Goal: Task Accomplishment & Management: Manage account settings

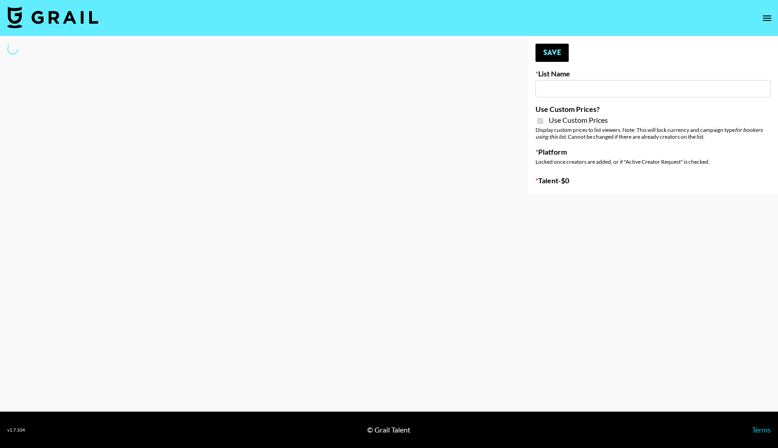
type input "Whallpro"
checkbox input "true"
select select "Brand"
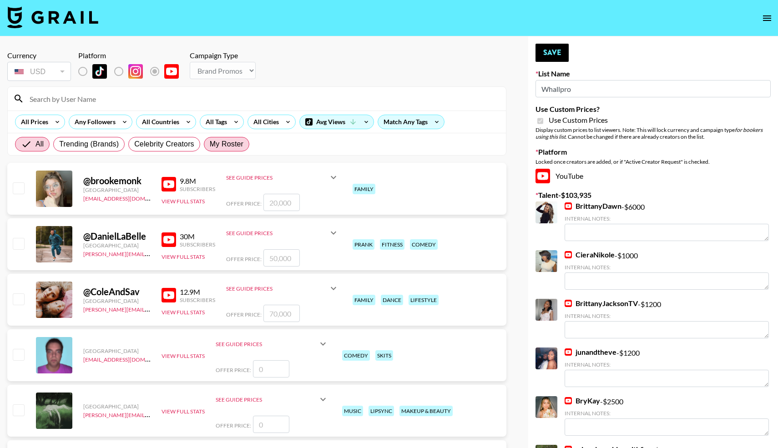
click at [228, 148] on span "My Roster" at bounding box center [227, 144] width 34 height 11
click at [210, 144] on input "My Roster" at bounding box center [210, 144] width 0 height 0
radio input "true"
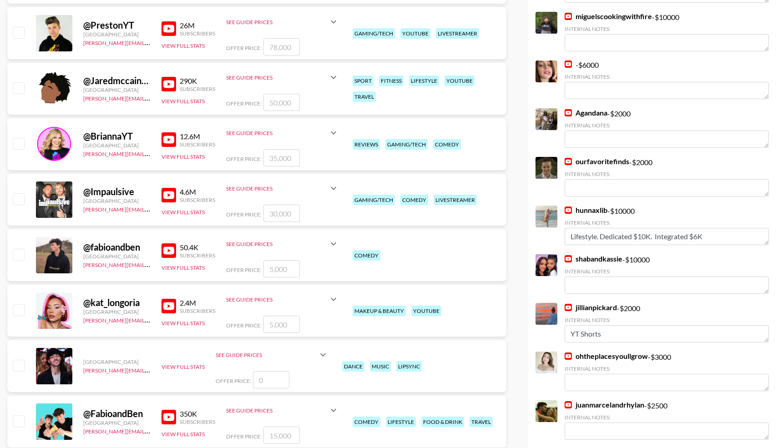
scroll to position [437, 0]
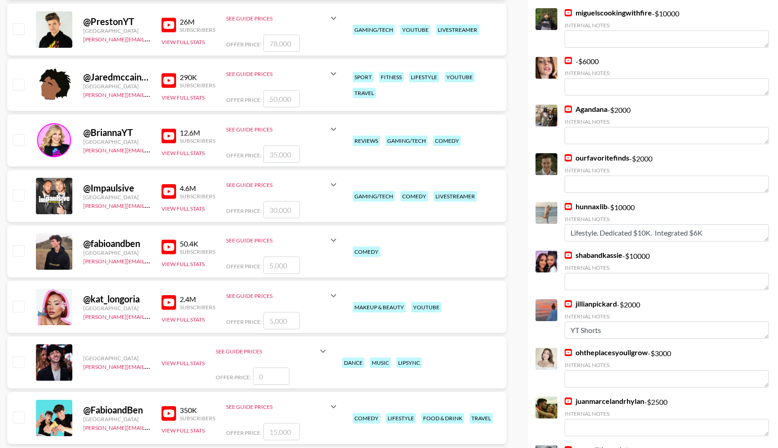
click at [19, 250] on input "checkbox" at bounding box center [18, 250] width 11 height 11
checkbox input "true"
drag, startPoint x: 289, startPoint y: 267, endPoint x: 254, endPoint y: 264, distance: 34.2
click at [254, 265] on div "Offer Price: 5000" at bounding box center [282, 265] width 113 height 17
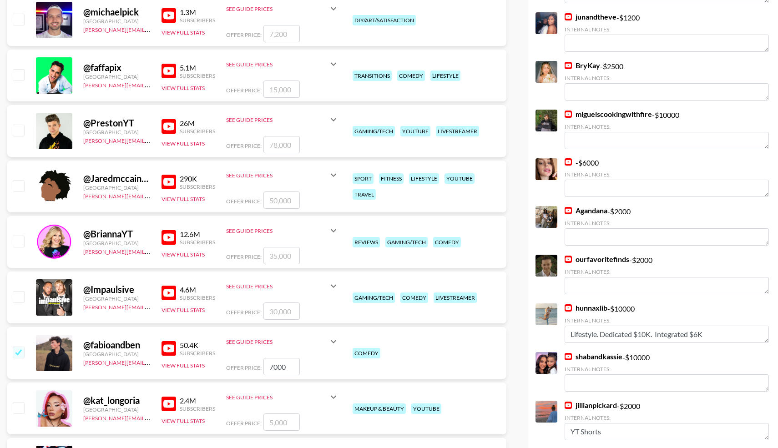
scroll to position [0, 0]
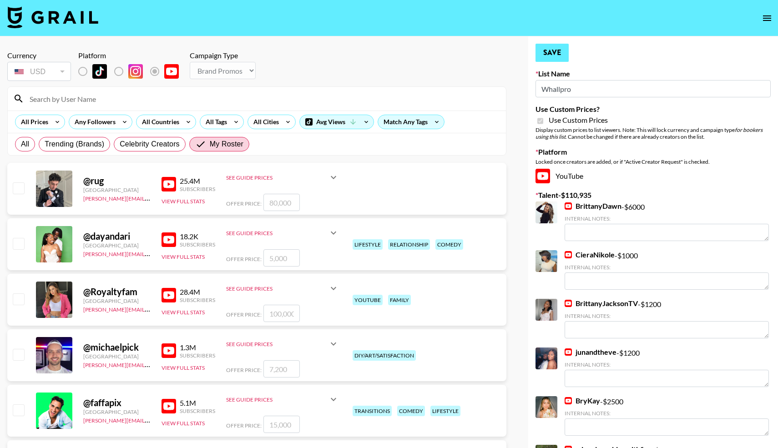
type input "7000"
click at [553, 58] on button "Save" at bounding box center [552, 53] width 33 height 18
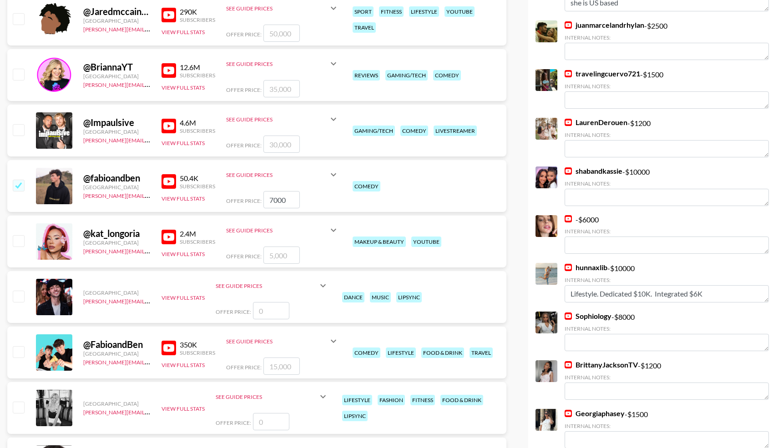
scroll to position [502, 0]
click at [20, 355] on input "checkbox" at bounding box center [18, 352] width 11 height 11
checkbox input "true"
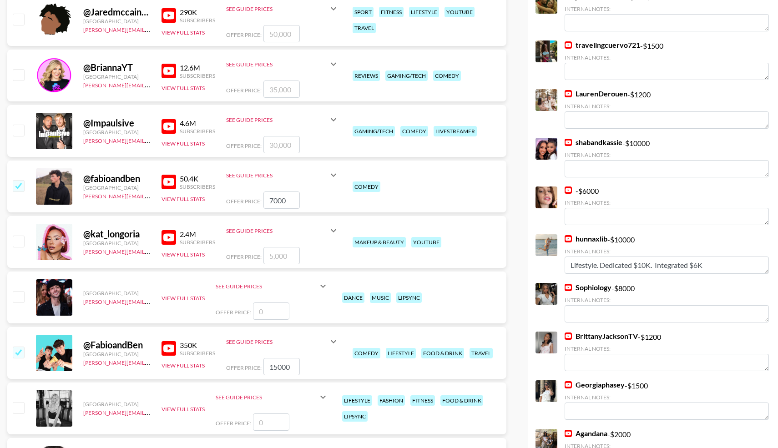
drag, startPoint x: 296, startPoint y: 366, endPoint x: 259, endPoint y: 364, distance: 37.4
click at [259, 364] on div "Offer Price: 15000" at bounding box center [282, 366] width 113 height 17
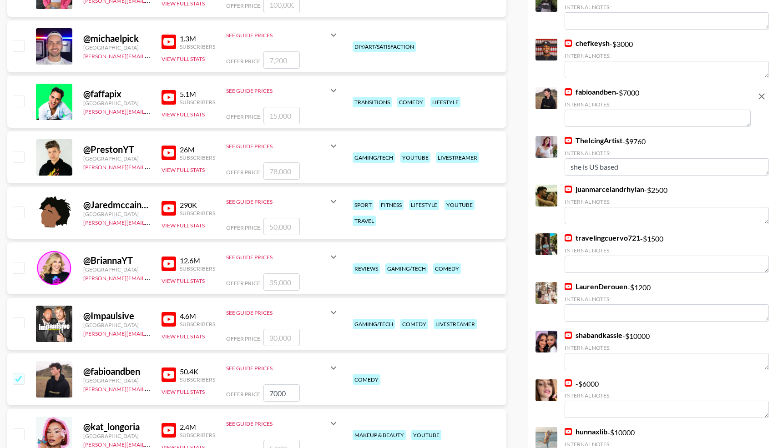
scroll to position [0, 0]
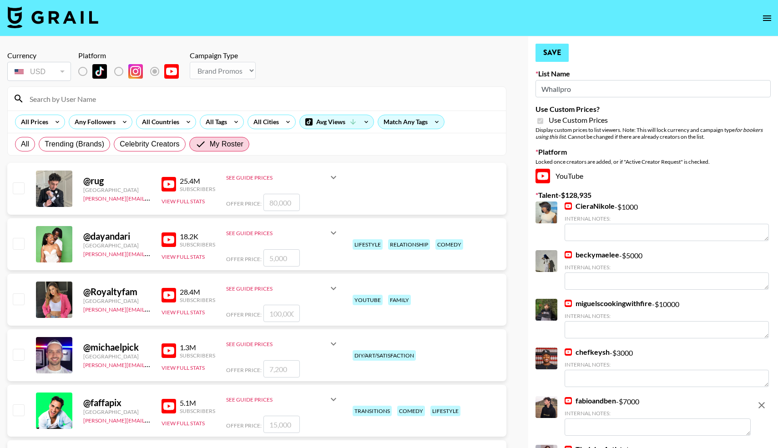
type input "18000"
click at [552, 51] on button "Save" at bounding box center [552, 53] width 33 height 18
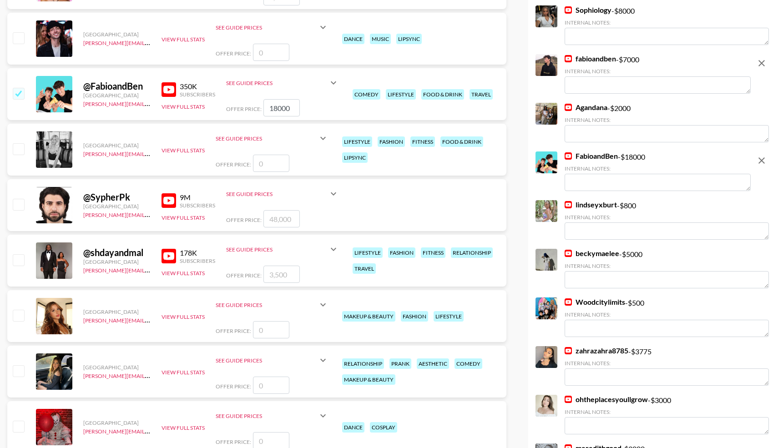
scroll to position [762, 0]
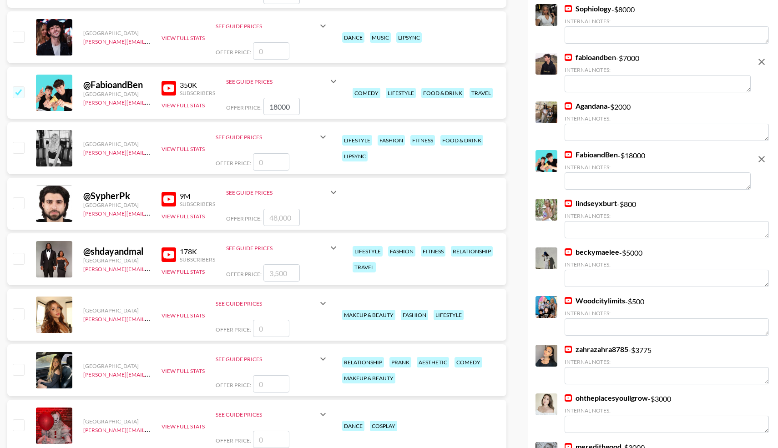
click at [20, 258] on input "checkbox" at bounding box center [18, 258] width 11 height 11
checkbox input "true"
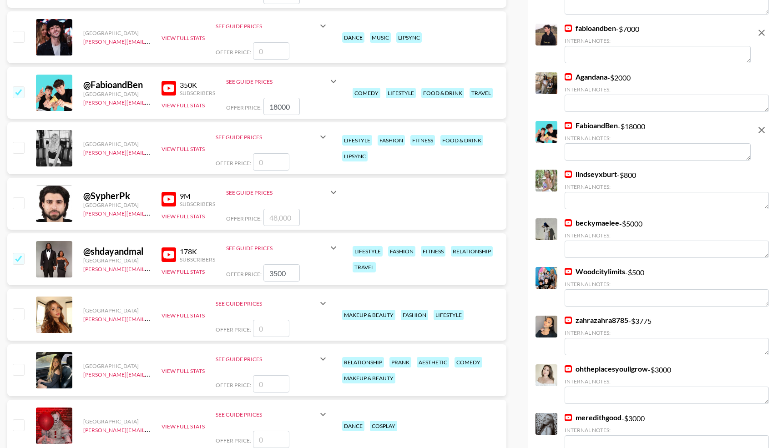
drag, startPoint x: 288, startPoint y: 275, endPoint x: 252, endPoint y: 273, distance: 36.5
click at [251, 273] on div "Offer Price: 3500" at bounding box center [282, 272] width 113 height 17
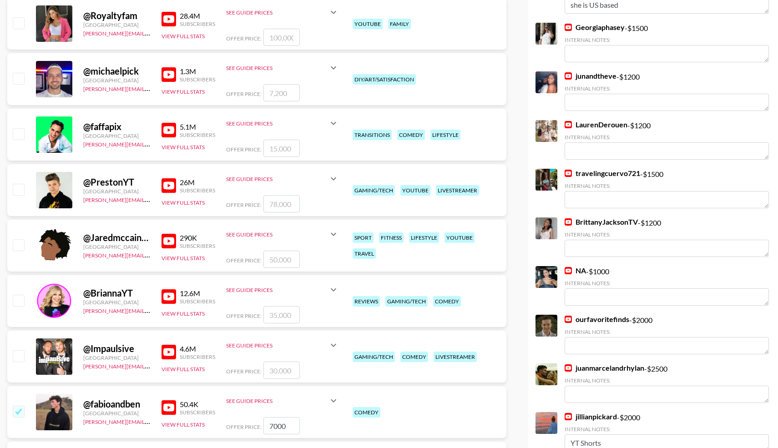
scroll to position [0, 0]
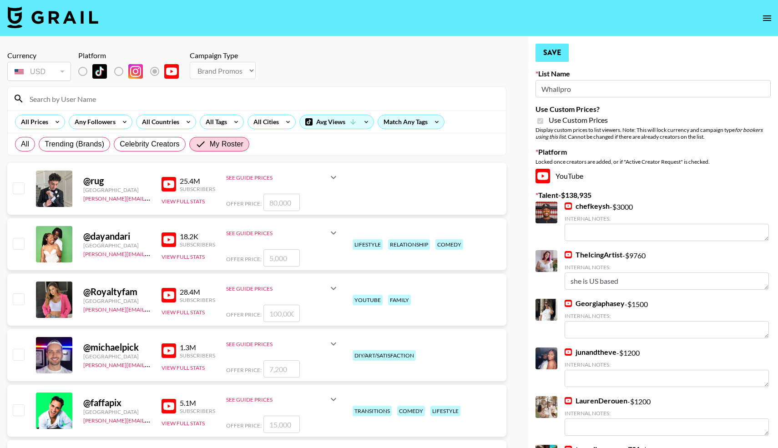
type input "10000"
click at [550, 53] on button "Save" at bounding box center [552, 53] width 33 height 18
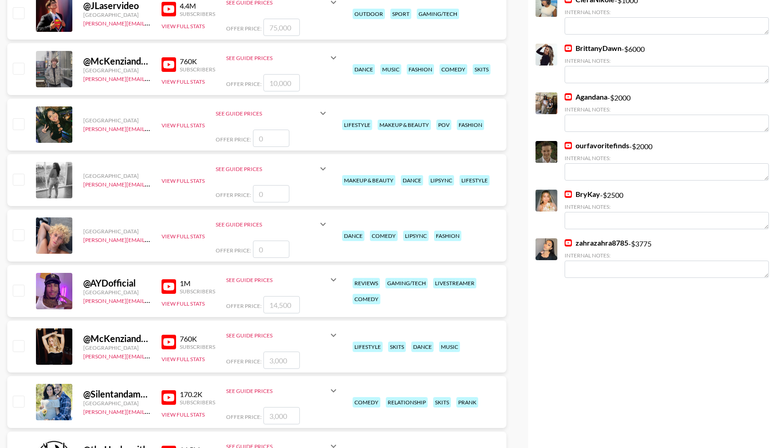
scroll to position [1601, 0]
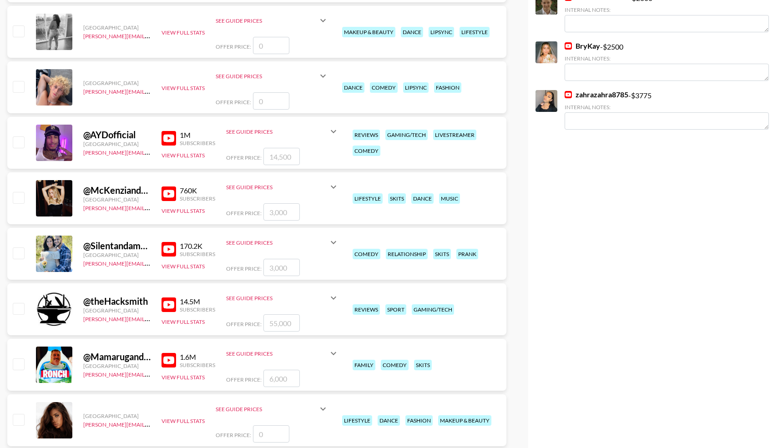
click at [15, 250] on input "checkbox" at bounding box center [18, 253] width 11 height 11
checkbox input "true"
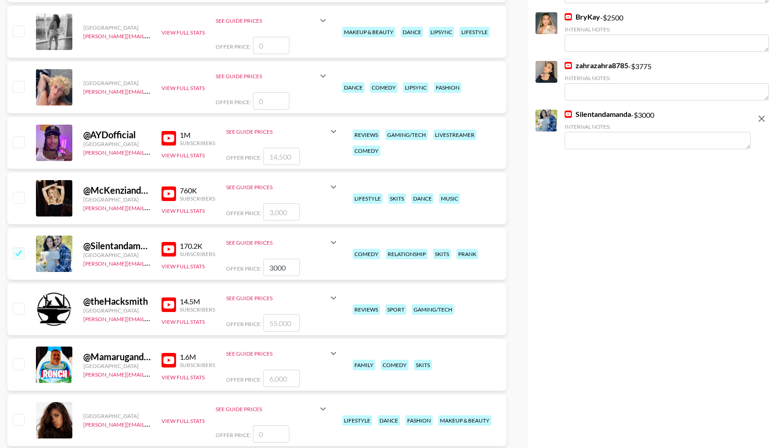
drag, startPoint x: 294, startPoint y: 270, endPoint x: 259, endPoint y: 270, distance: 34.1
click at [259, 271] on div "Offer Price: 3000" at bounding box center [282, 267] width 113 height 17
type input "6000"
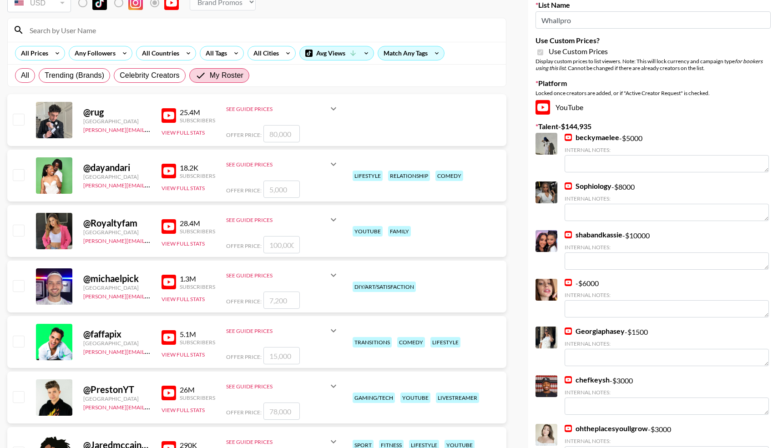
scroll to position [0, 0]
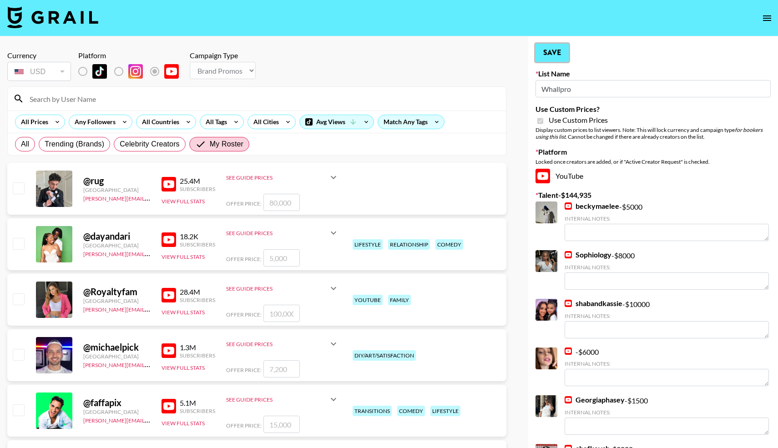
click at [552, 55] on button "Save" at bounding box center [552, 53] width 33 height 18
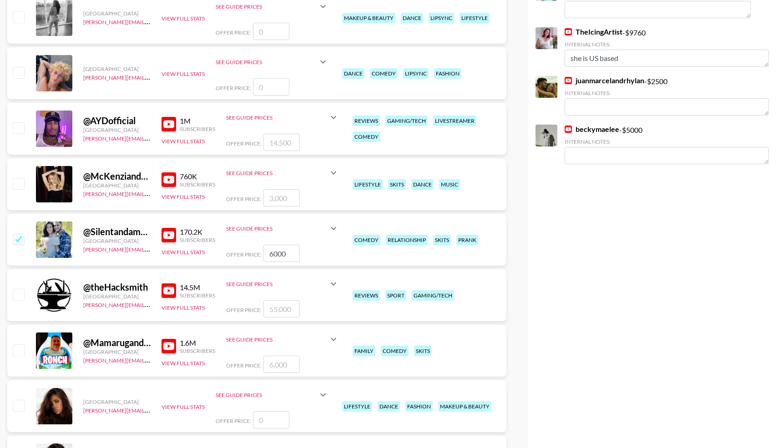
scroll to position [1618, 0]
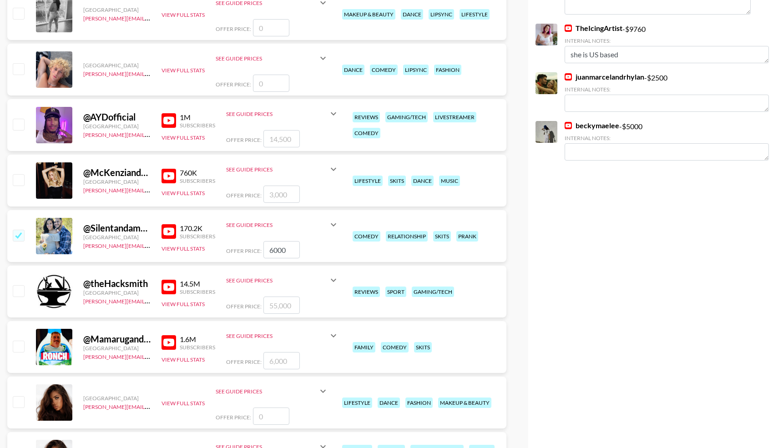
click at [20, 344] on input "checkbox" at bounding box center [18, 346] width 11 height 11
checkbox input "true"
type input "6000"
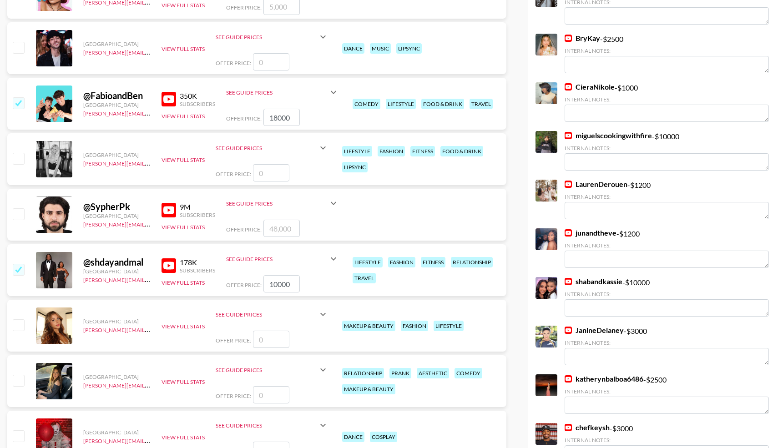
scroll to position [0, 0]
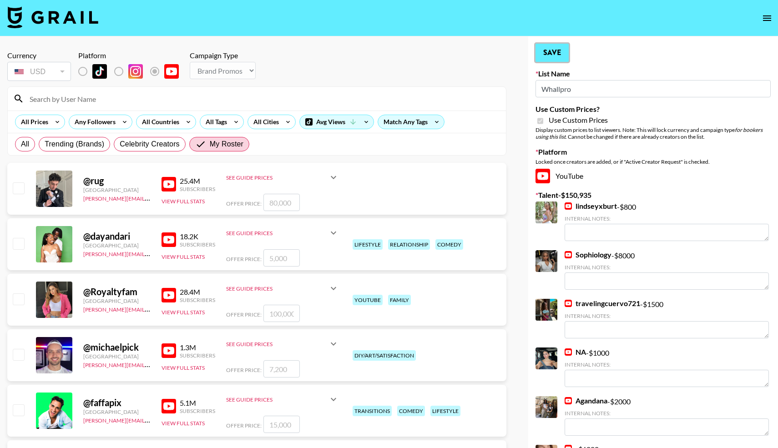
click at [548, 56] on button "Save" at bounding box center [552, 53] width 33 height 18
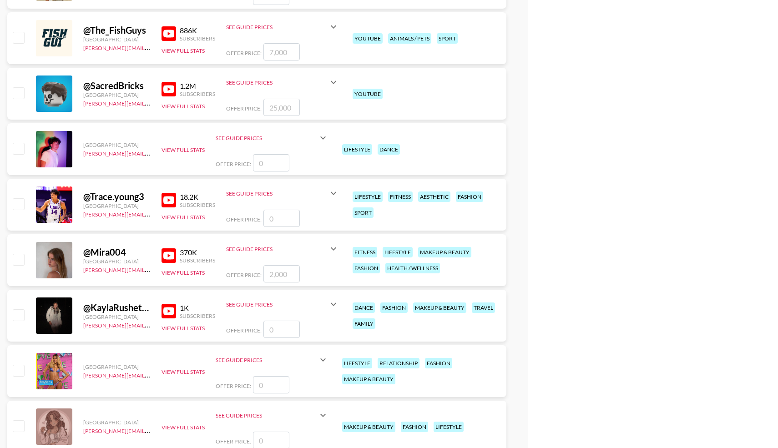
scroll to position [2882, 0]
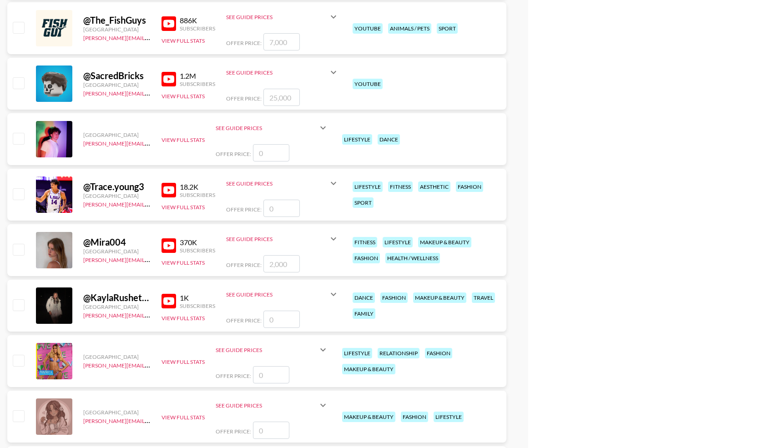
click at [17, 249] on input "checkbox" at bounding box center [18, 249] width 11 height 11
checkbox input "true"
drag, startPoint x: 292, startPoint y: 264, endPoint x: 256, endPoint y: 265, distance: 36.0
click at [256, 265] on div "Offer Price: 2000" at bounding box center [282, 263] width 113 height 17
type input "4"
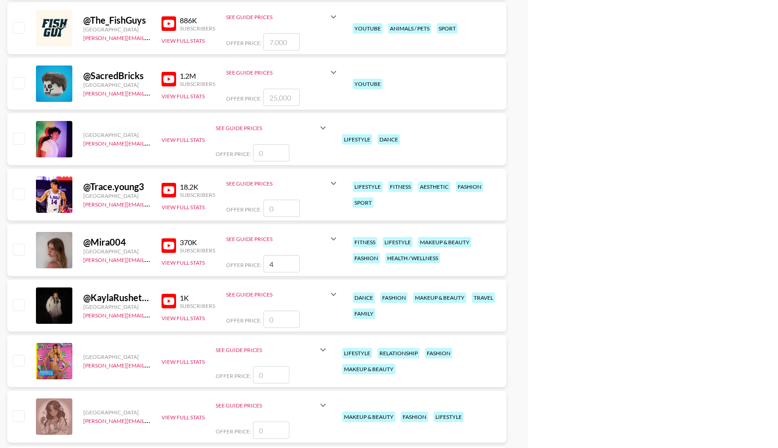
checkbox input "false"
checkbox input "true"
type input "3000"
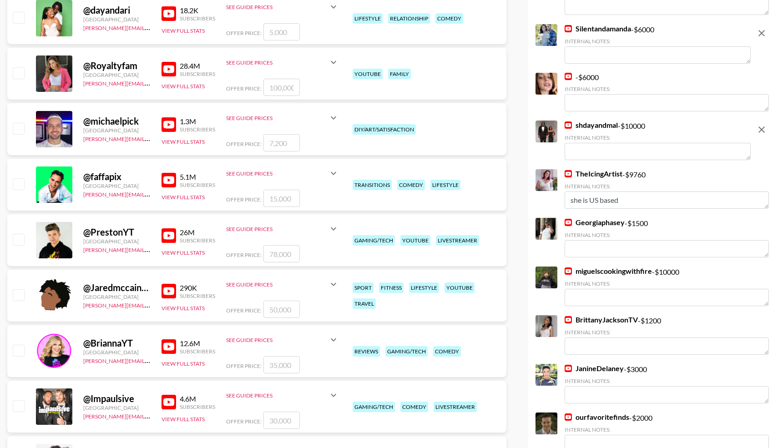
scroll to position [0, 0]
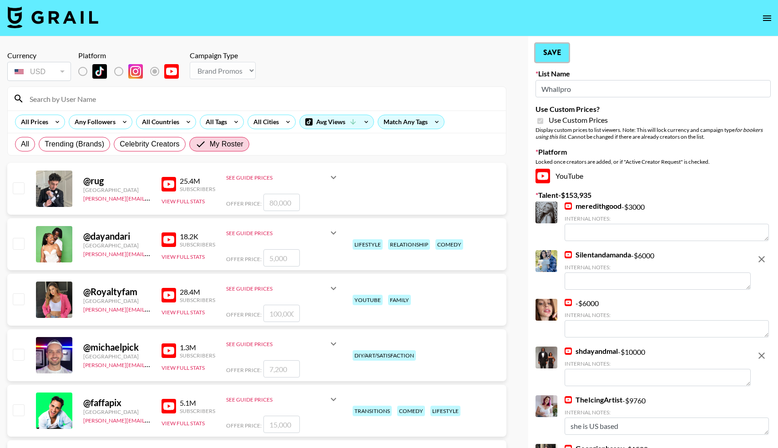
click at [554, 48] on button "Save" at bounding box center [552, 53] width 33 height 18
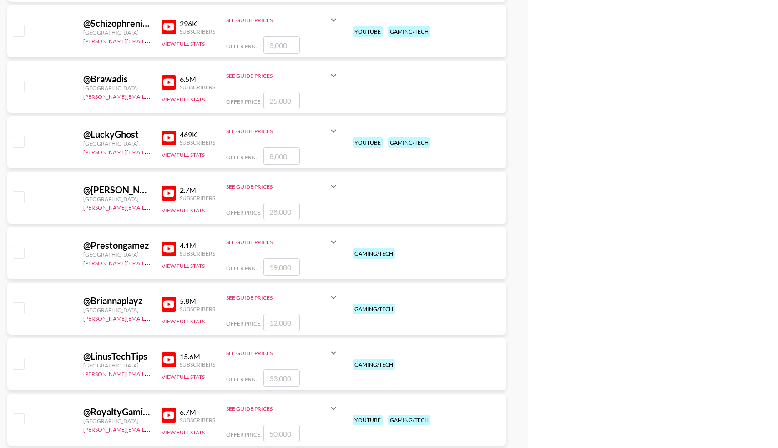
scroll to position [4896, 0]
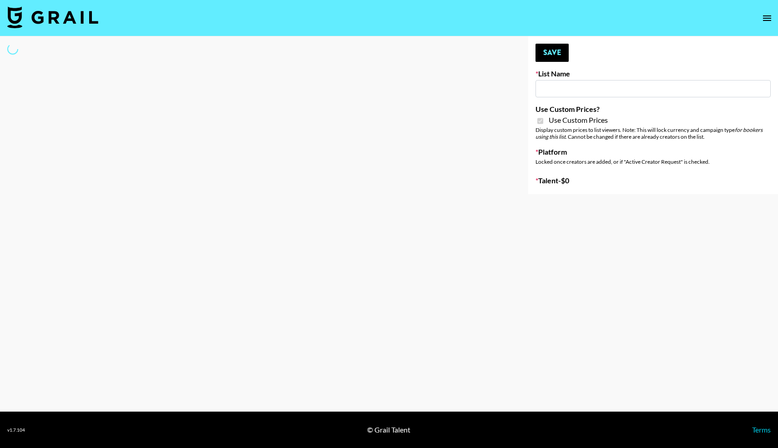
type input "G4free"
checkbox input "true"
select select "Brand"
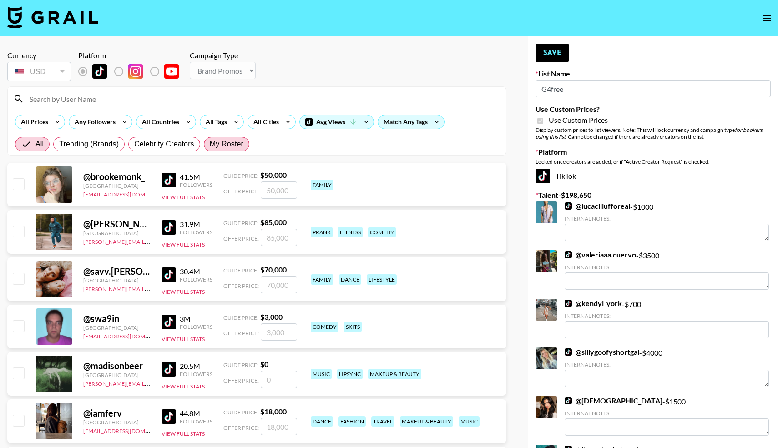
click at [221, 150] on label "My Roster" at bounding box center [227, 144] width 46 height 15
click at [210, 144] on input "My Roster" at bounding box center [210, 144] width 0 height 0
radio input "true"
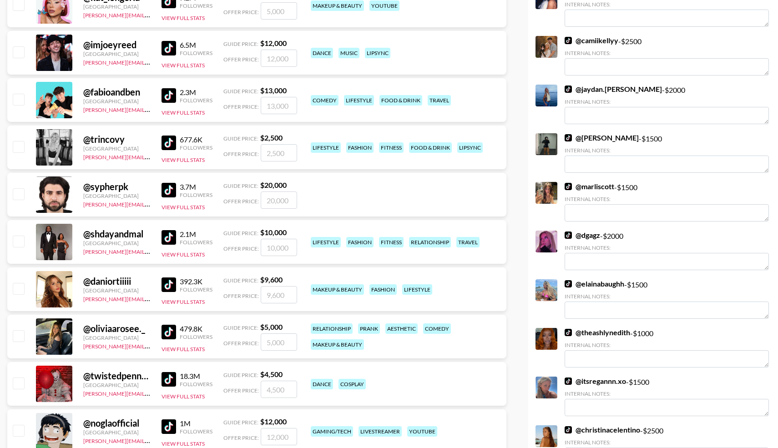
scroll to position [691, 0]
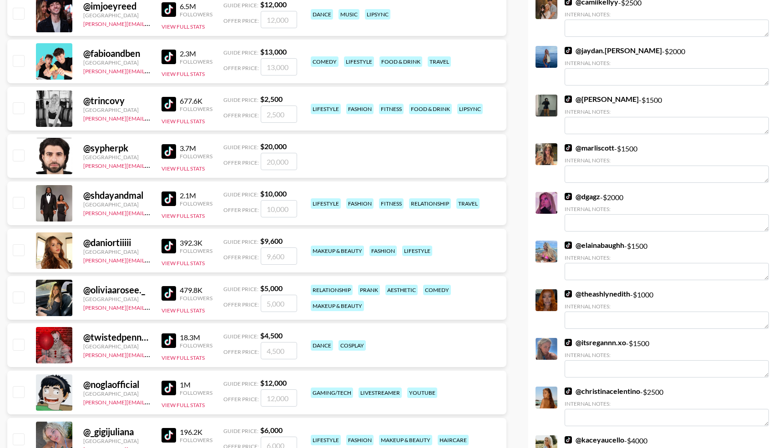
click at [17, 296] on input "checkbox" at bounding box center [18, 297] width 11 height 11
checkbox input "true"
type input "5000"
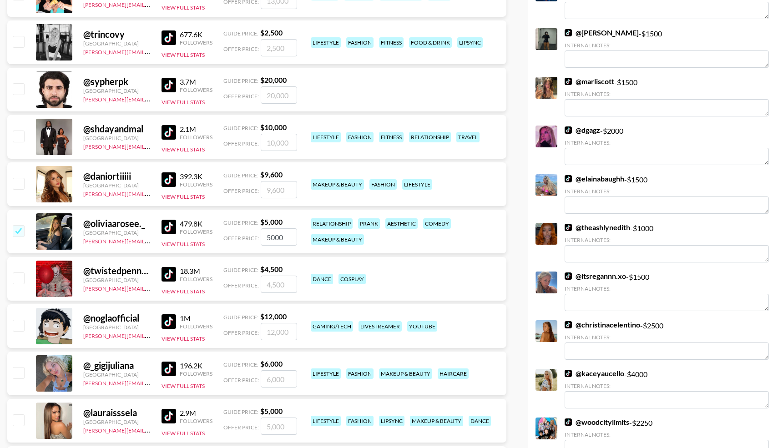
scroll to position [758, 0]
click at [22, 371] on input "checkbox" at bounding box center [18, 372] width 11 height 11
checkbox input "true"
type input "6000"
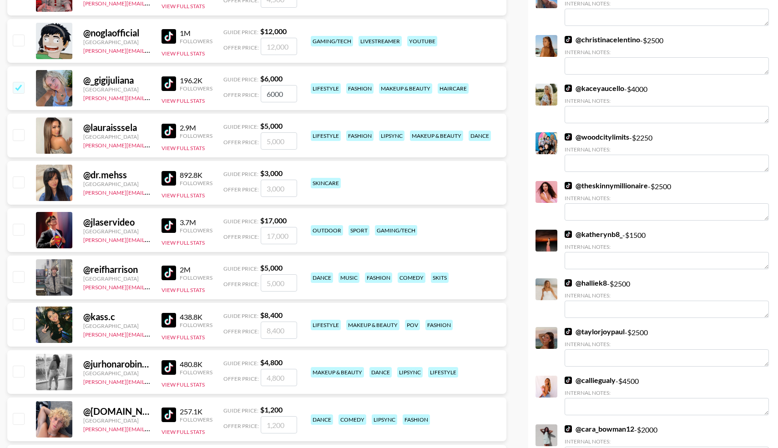
scroll to position [1045, 0]
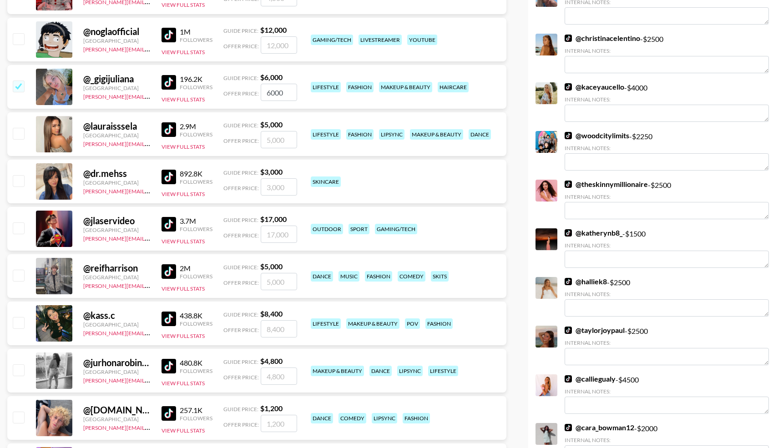
click at [16, 323] on input "checkbox" at bounding box center [18, 322] width 11 height 11
checkbox input "true"
drag, startPoint x: 289, startPoint y: 326, endPoint x: 243, endPoint y: 329, distance: 46.0
click at [243, 329] on div "Offer Price: 8400" at bounding box center [260, 328] width 74 height 17
type input "9000"
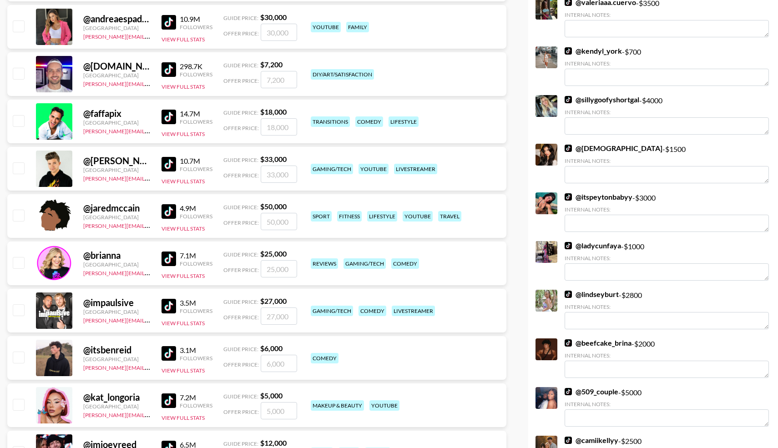
scroll to position [0, 0]
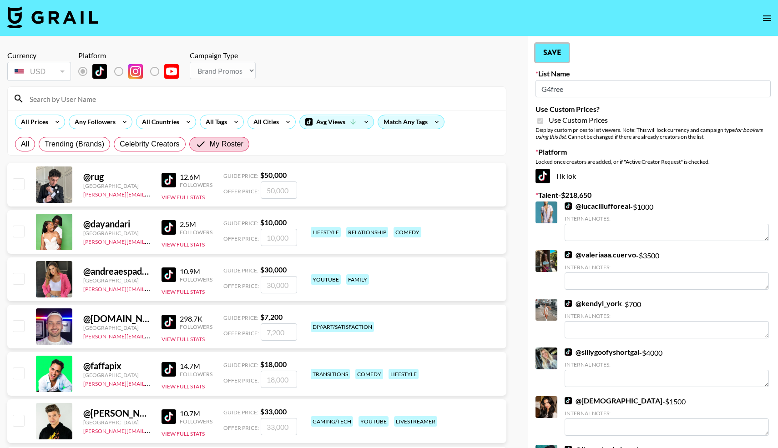
click at [555, 54] on button "Save" at bounding box center [552, 53] width 33 height 18
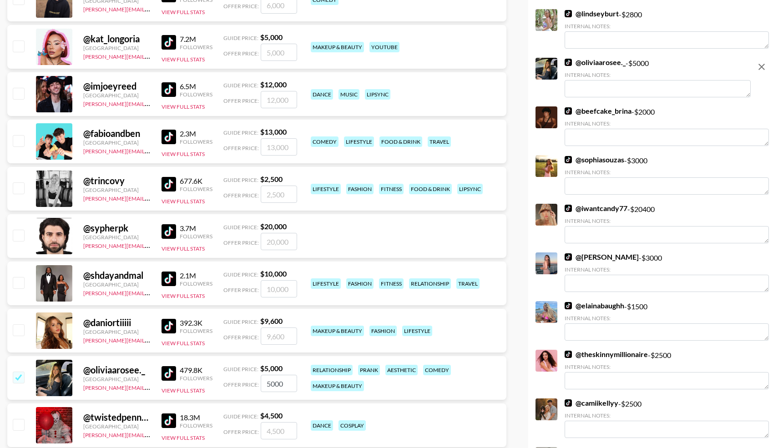
scroll to position [609, 0]
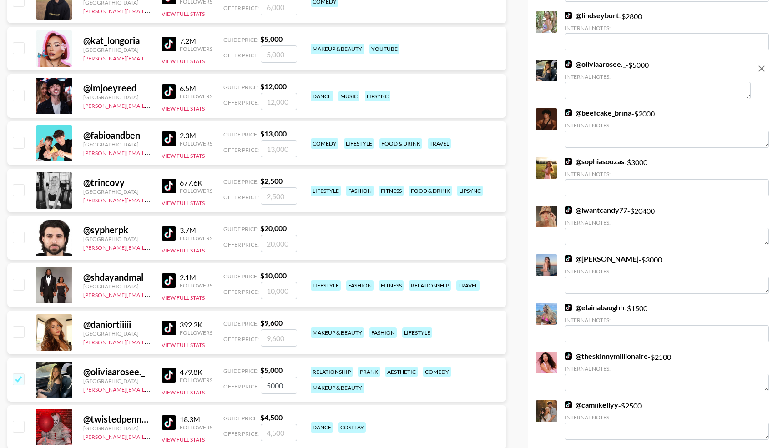
click at [23, 185] on input "checkbox" at bounding box center [18, 189] width 11 height 11
checkbox input "true"
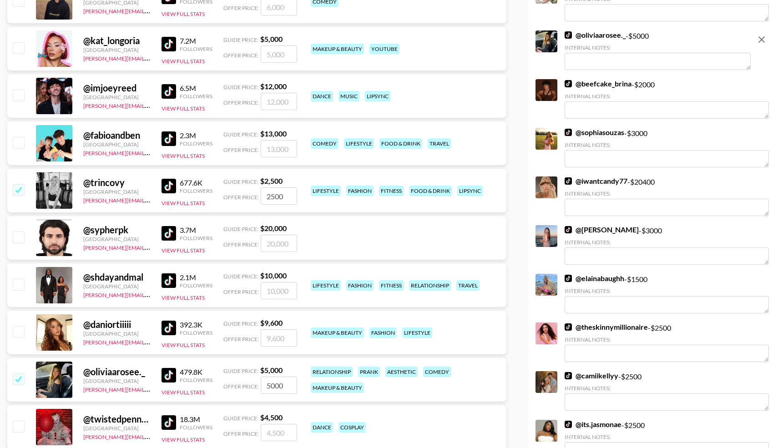
drag, startPoint x: 285, startPoint y: 197, endPoint x: 253, endPoint y: 196, distance: 32.8
click at [253, 197] on div "Offer Price: 2500" at bounding box center [260, 196] width 74 height 17
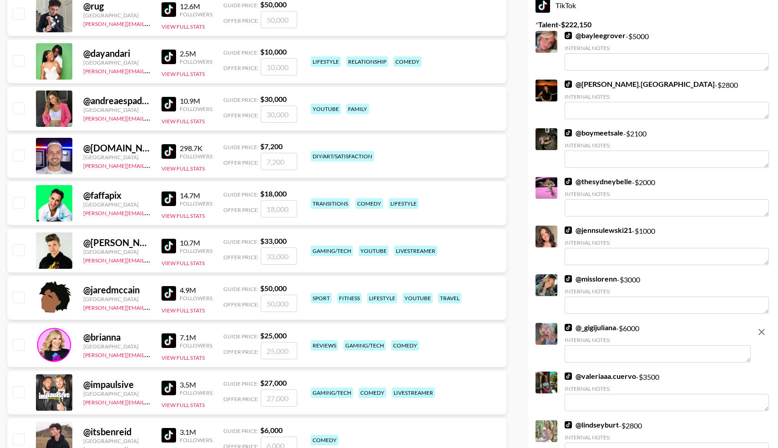
scroll to position [0, 0]
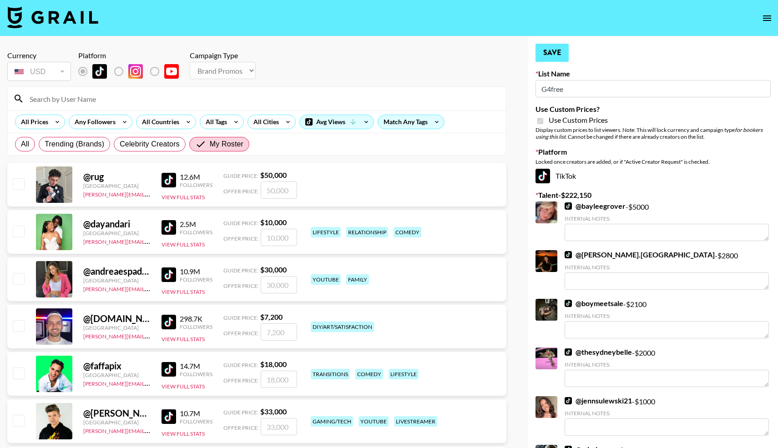
type input "3500"
click at [555, 51] on button "Save" at bounding box center [552, 53] width 33 height 18
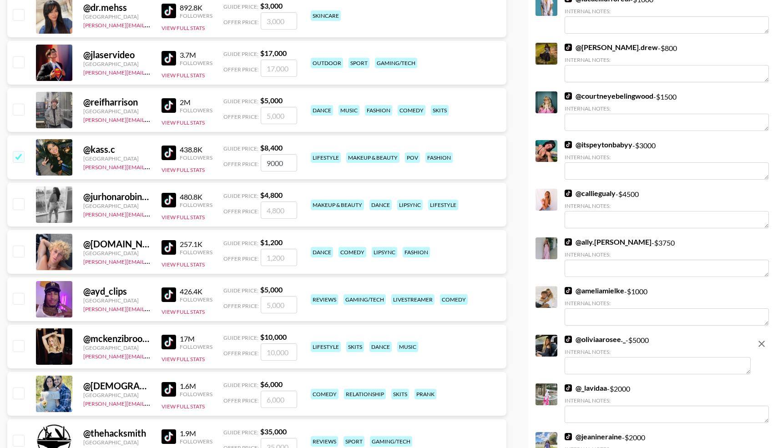
scroll to position [1268, 0]
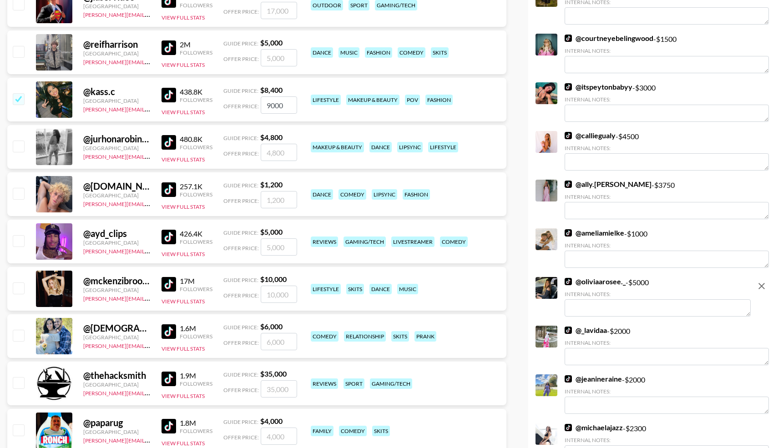
click at [19, 291] on input "checkbox" at bounding box center [18, 288] width 11 height 11
checkbox input "true"
type input "10000"
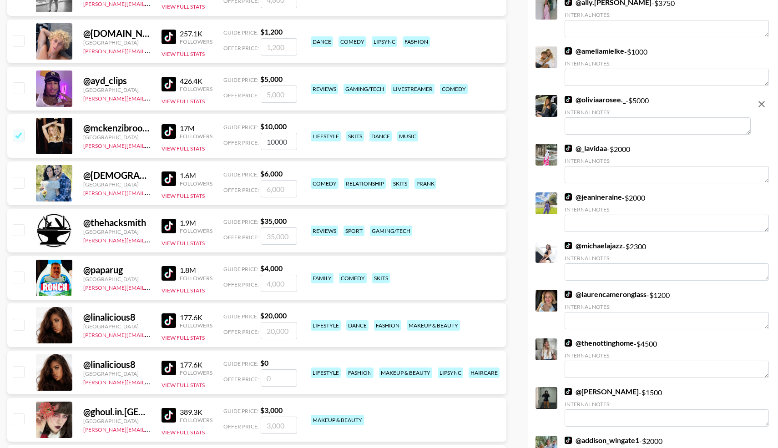
scroll to position [1471, 0]
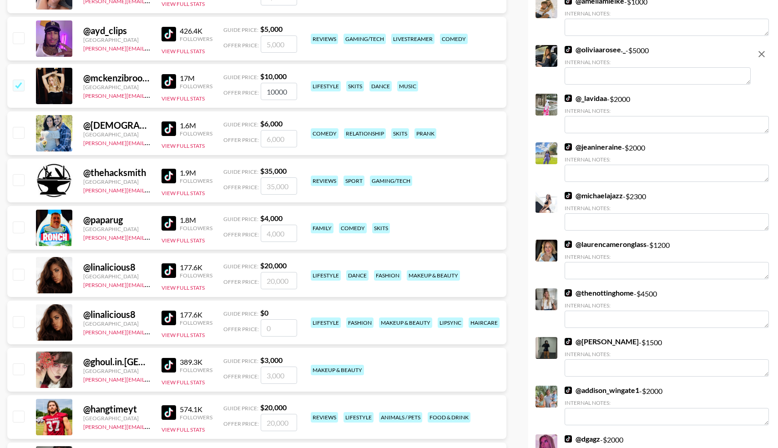
click at [16, 271] on input "checkbox" at bounding box center [18, 274] width 11 height 11
checkbox input "true"
type input "20000"
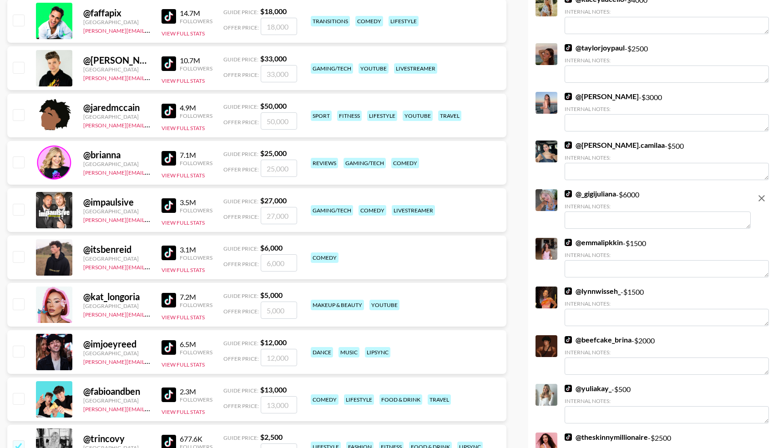
scroll to position [0, 0]
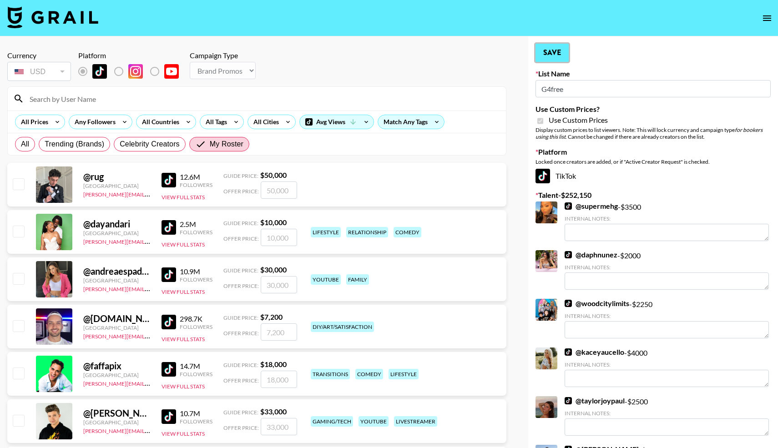
click at [552, 48] on button "Save" at bounding box center [552, 53] width 33 height 18
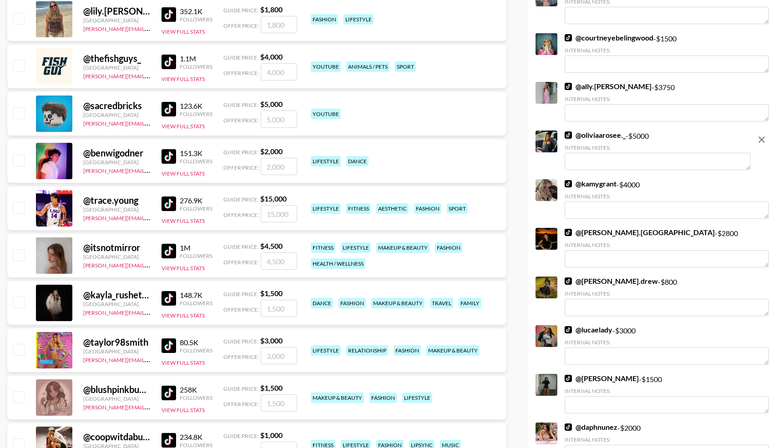
scroll to position [2437, 0]
click at [22, 301] on input "checkbox" at bounding box center [18, 302] width 11 height 11
checkbox input "true"
type input "1500"
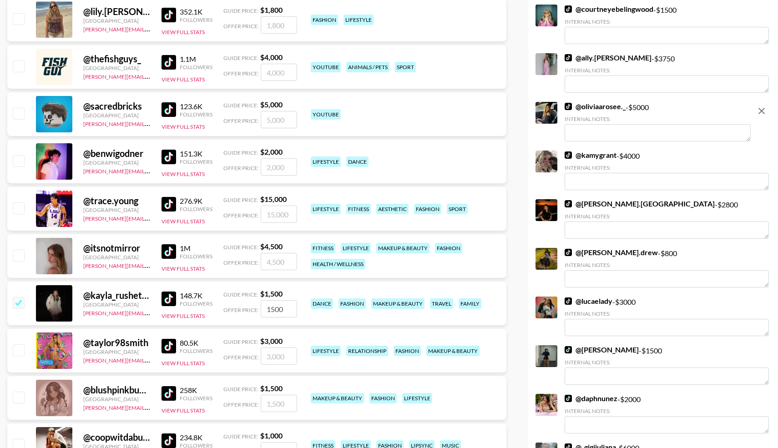
click at [20, 259] on input "checkbox" at bounding box center [18, 255] width 11 height 11
checkbox input "true"
type input "4500"
click at [15, 257] on input "checkbox" at bounding box center [18, 255] width 11 height 11
checkbox input "false"
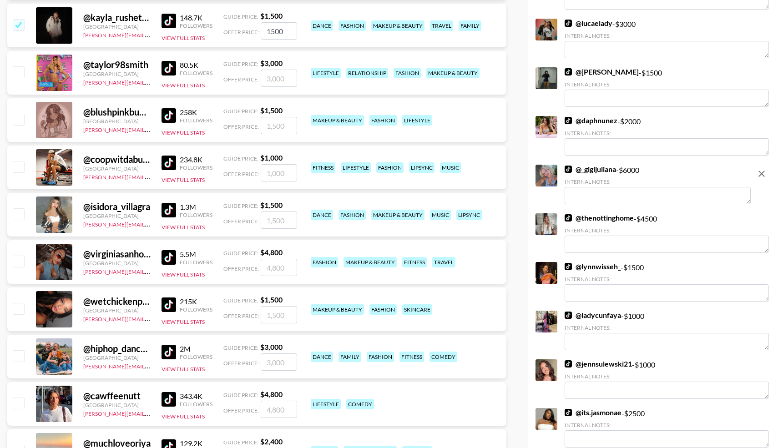
scroll to position [2718, 0]
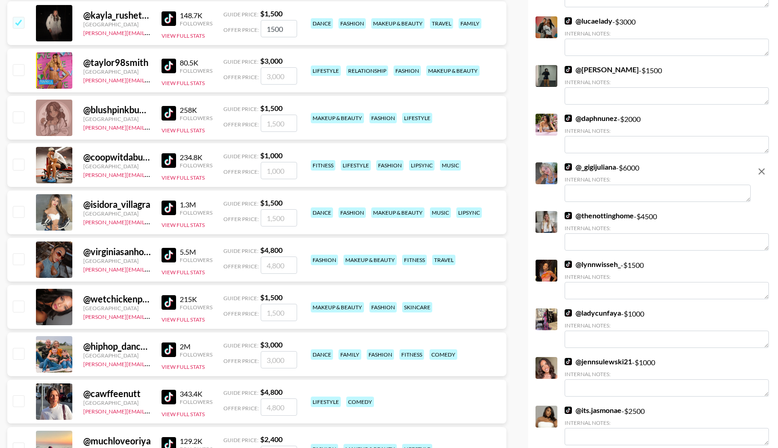
click at [20, 307] on input "checkbox" at bounding box center [18, 306] width 11 height 11
checkbox input "true"
type input "1500"
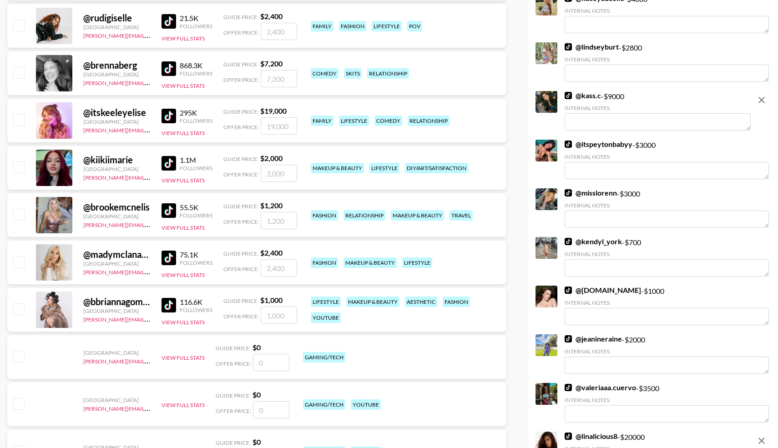
scroll to position [3521, 0]
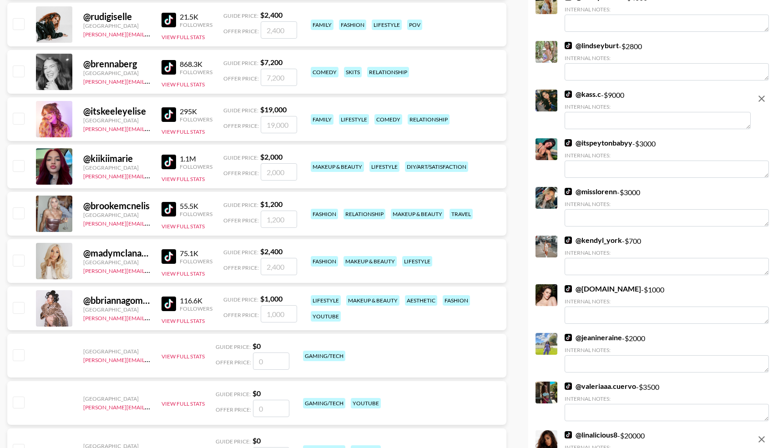
click at [20, 310] on input "checkbox" at bounding box center [18, 307] width 11 height 11
checkbox input "true"
type input "1000"
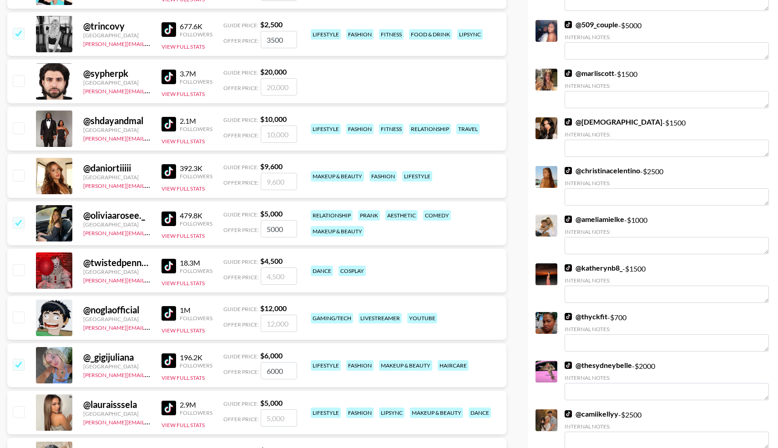
scroll to position [0, 0]
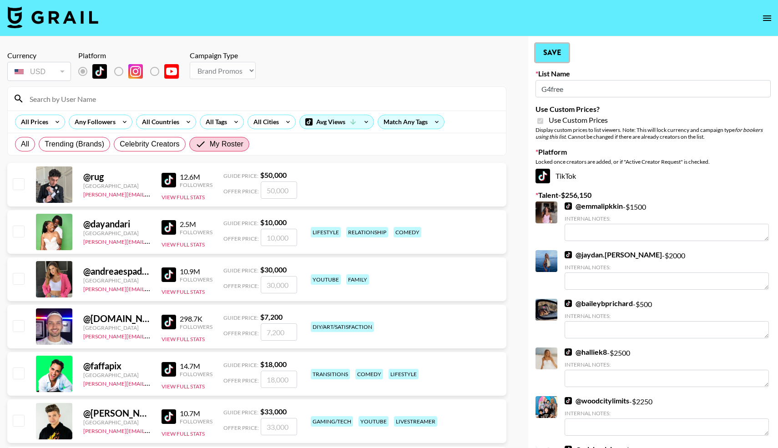
click at [564, 55] on button "Save" at bounding box center [552, 53] width 33 height 18
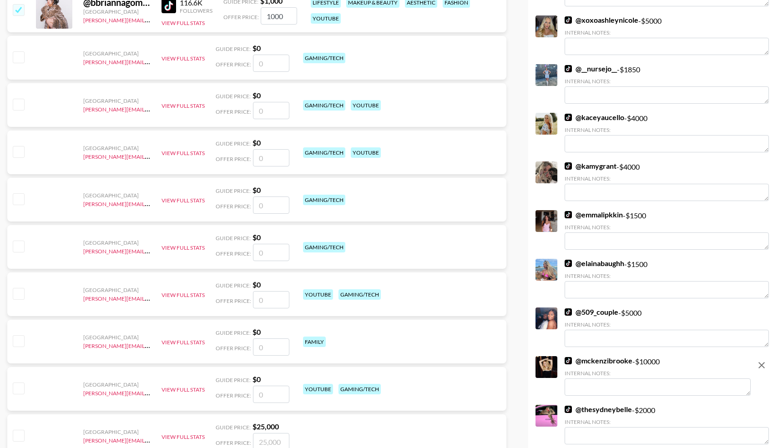
scroll to position [4482, 0]
